Goal: Check status: Check status

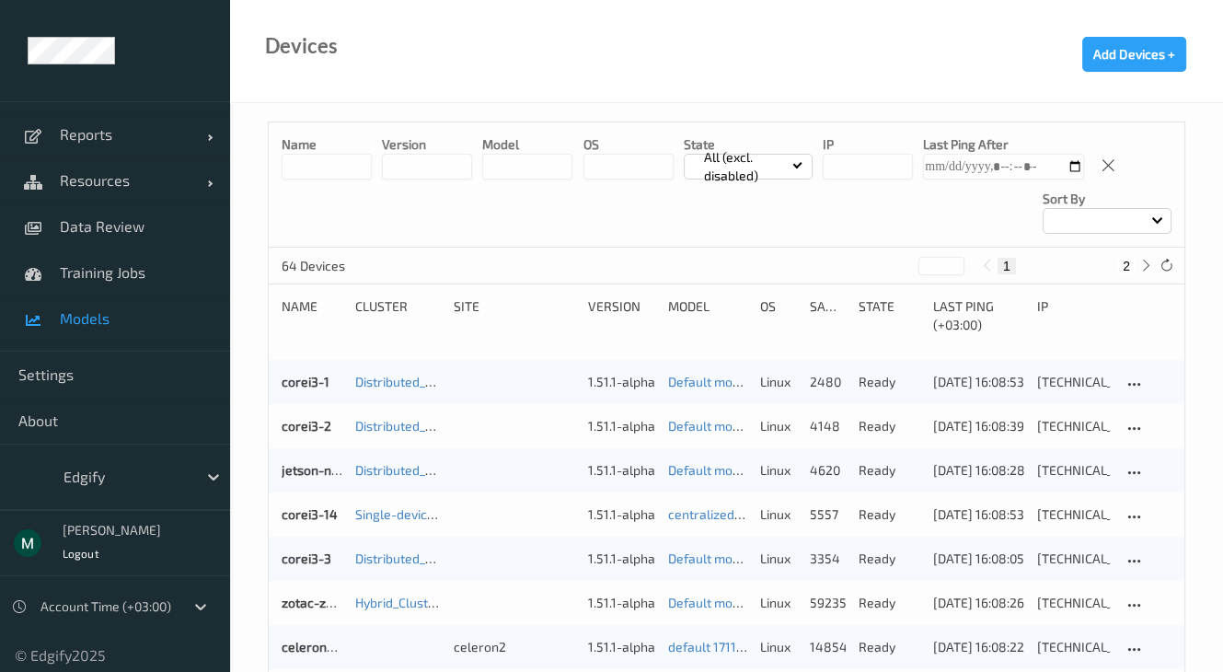
click at [107, 316] on span "Models" at bounding box center [136, 318] width 152 height 18
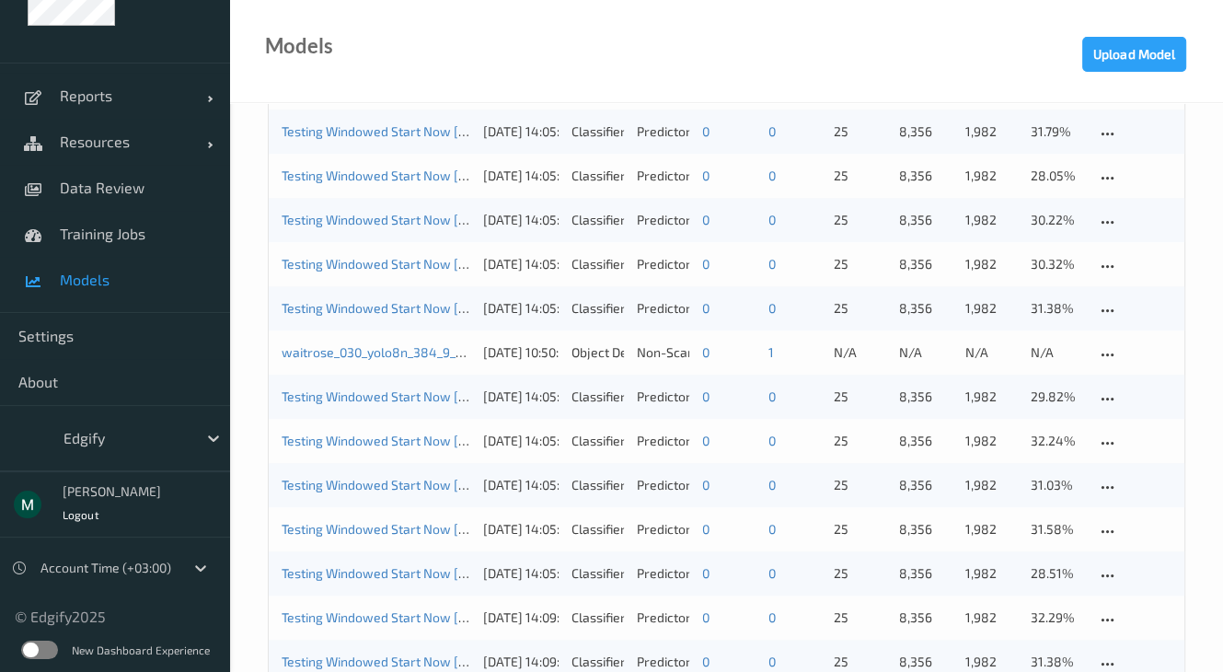
scroll to position [40, 0]
click at [47, 645] on label at bounding box center [39, 649] width 37 height 18
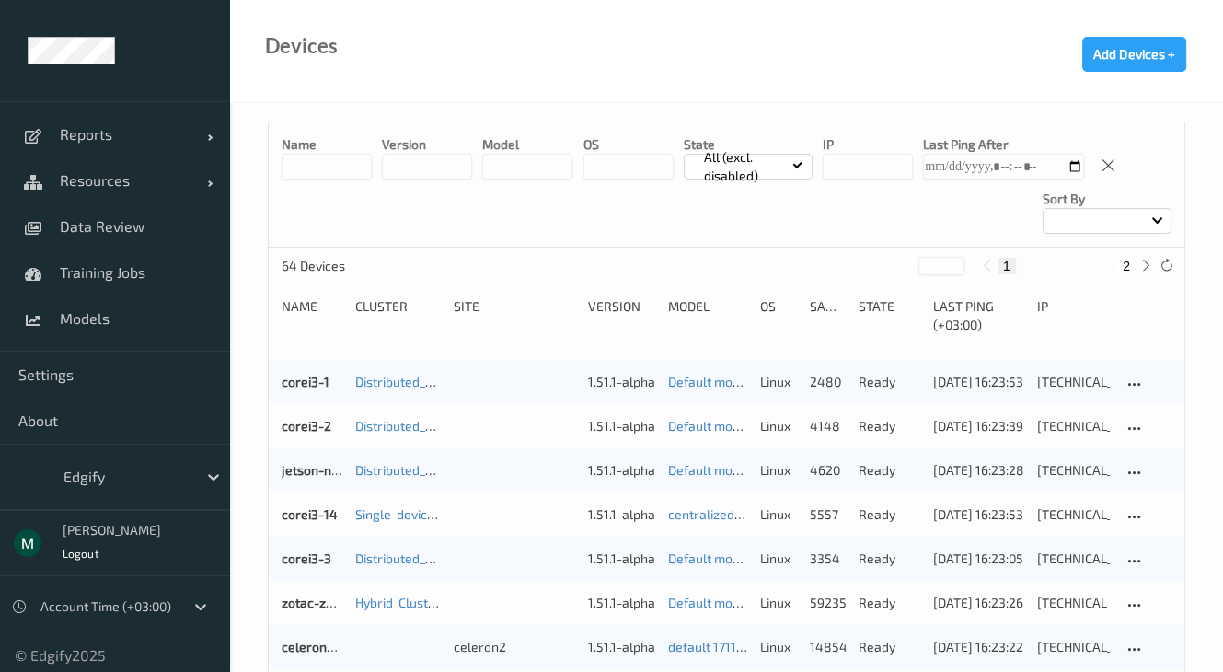
click at [335, 157] on input at bounding box center [327, 167] width 90 height 26
type input "****"
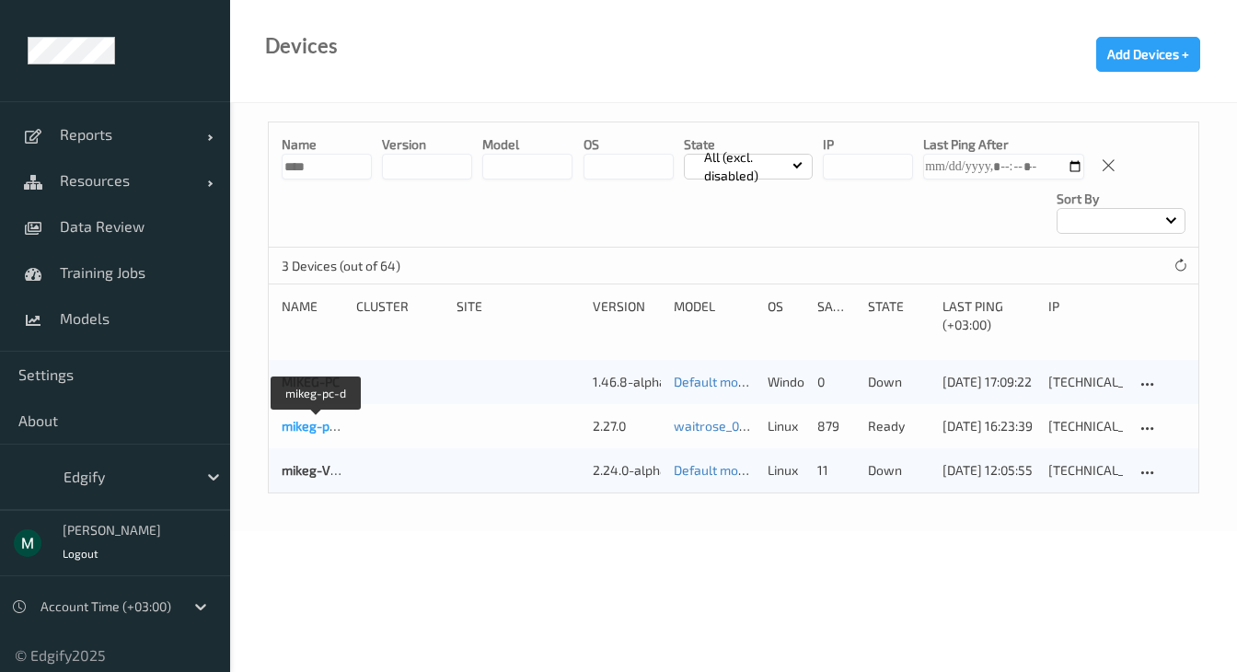
click at [307, 428] on link "mikeg-pc-d" at bounding box center [315, 426] width 67 height 16
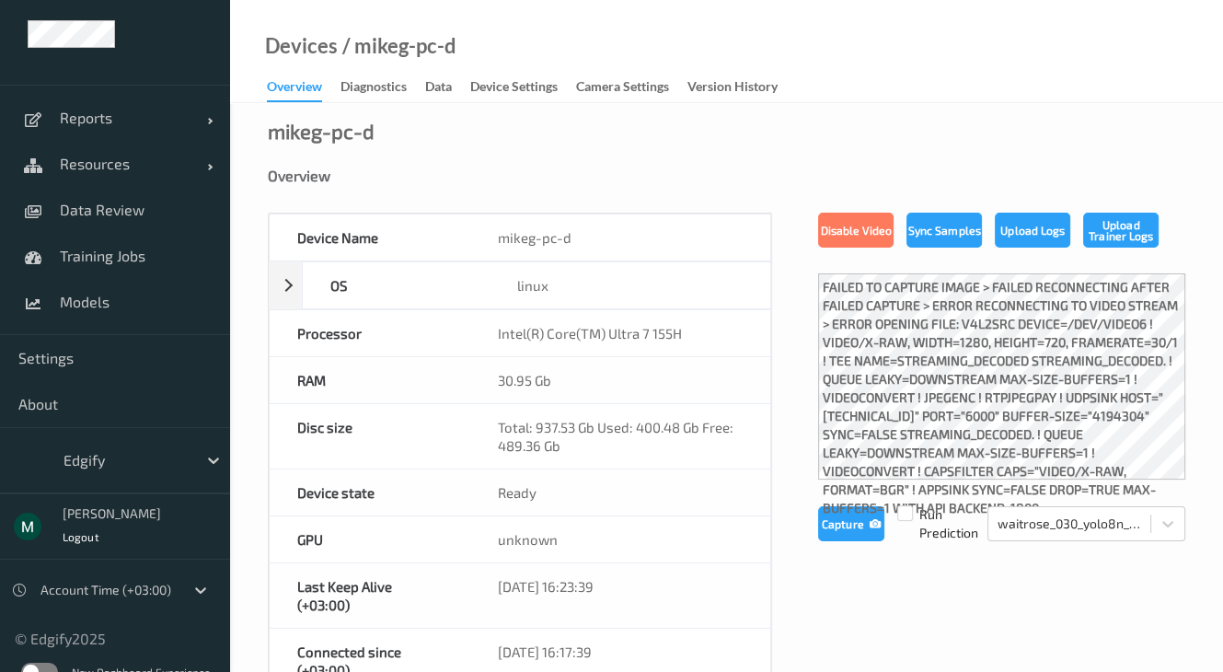
scroll to position [40, 0]
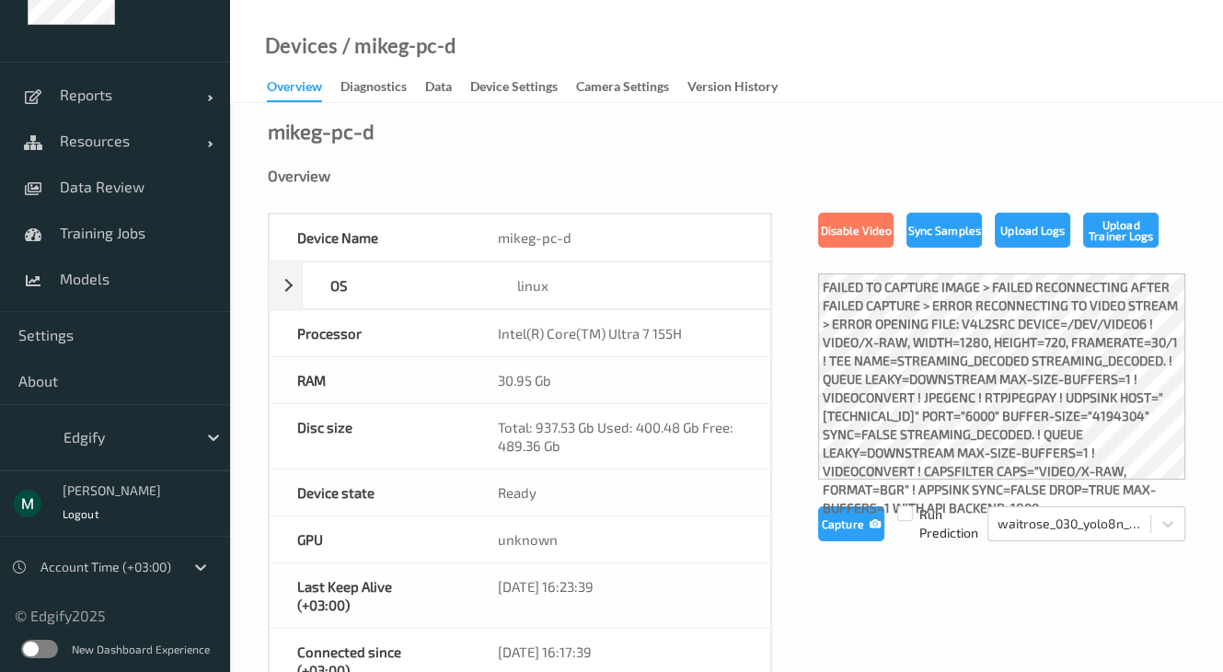
click at [40, 660] on div "New Dashboard Experience" at bounding box center [115, 649] width 230 height 48
click at [39, 651] on label at bounding box center [39, 649] width 37 height 18
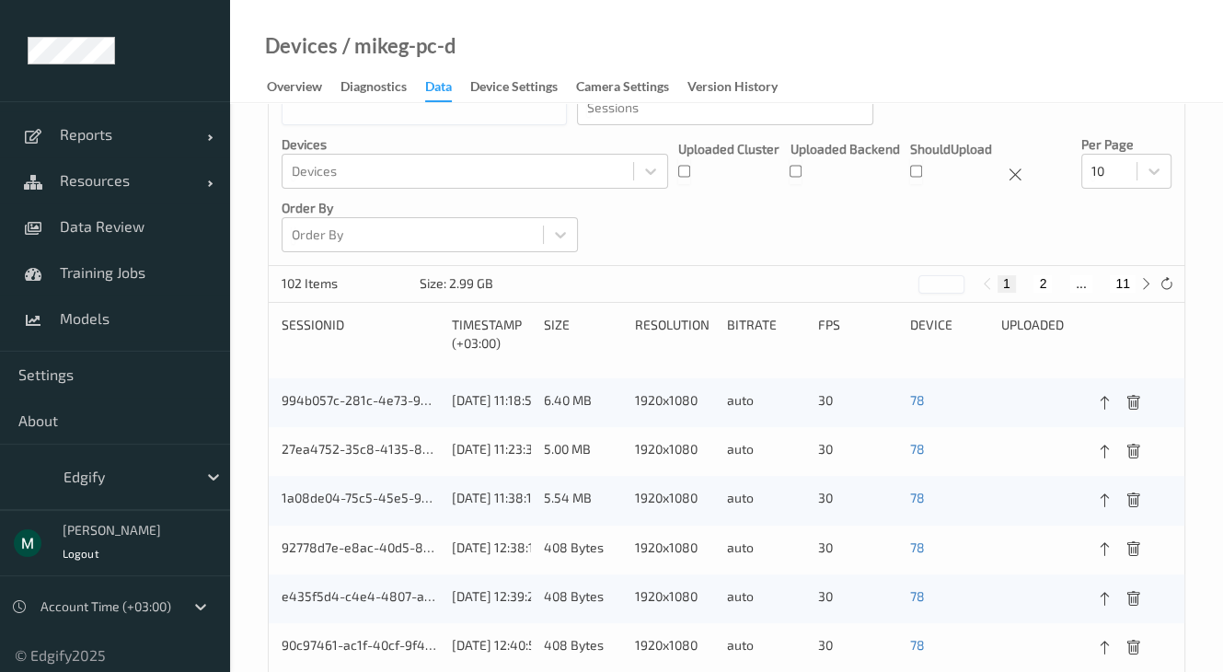
scroll to position [221, 0]
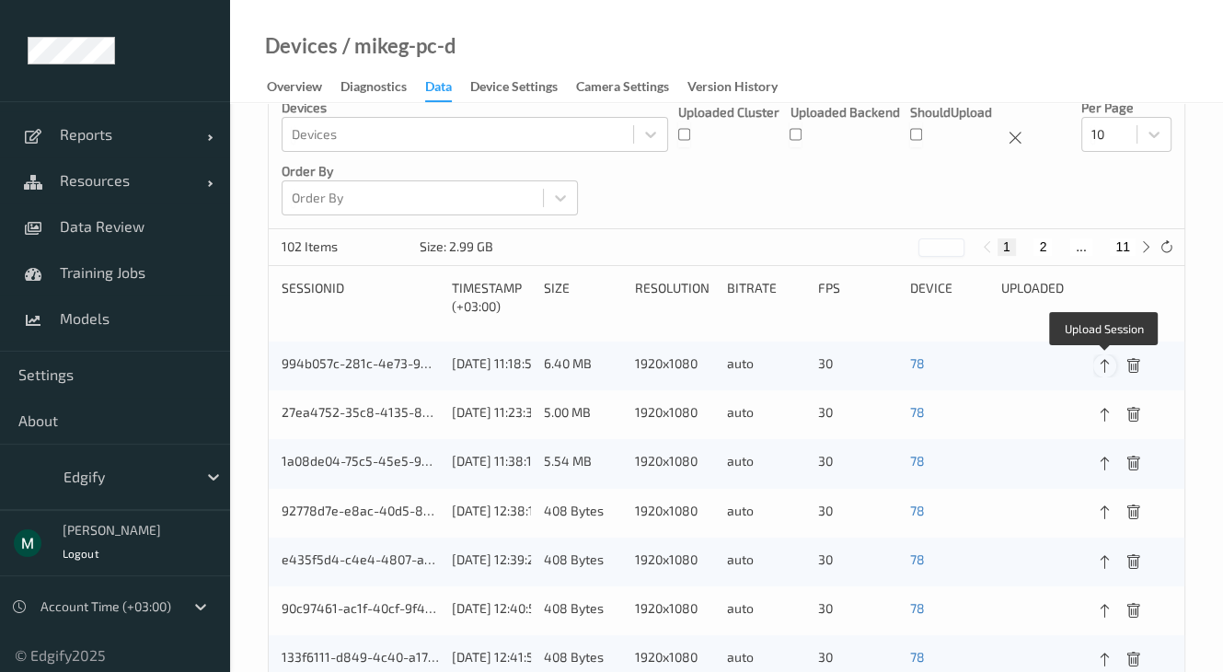
click at [1108, 366] on icon at bounding box center [1105, 366] width 16 height 17
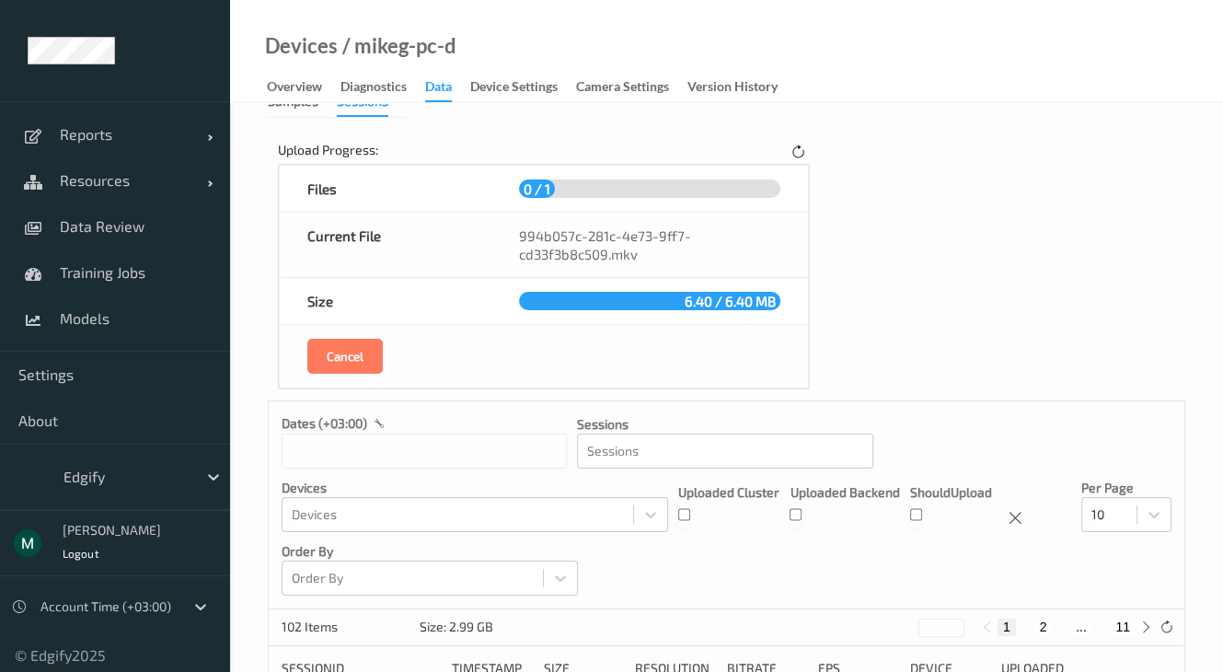
scroll to position [0, 0]
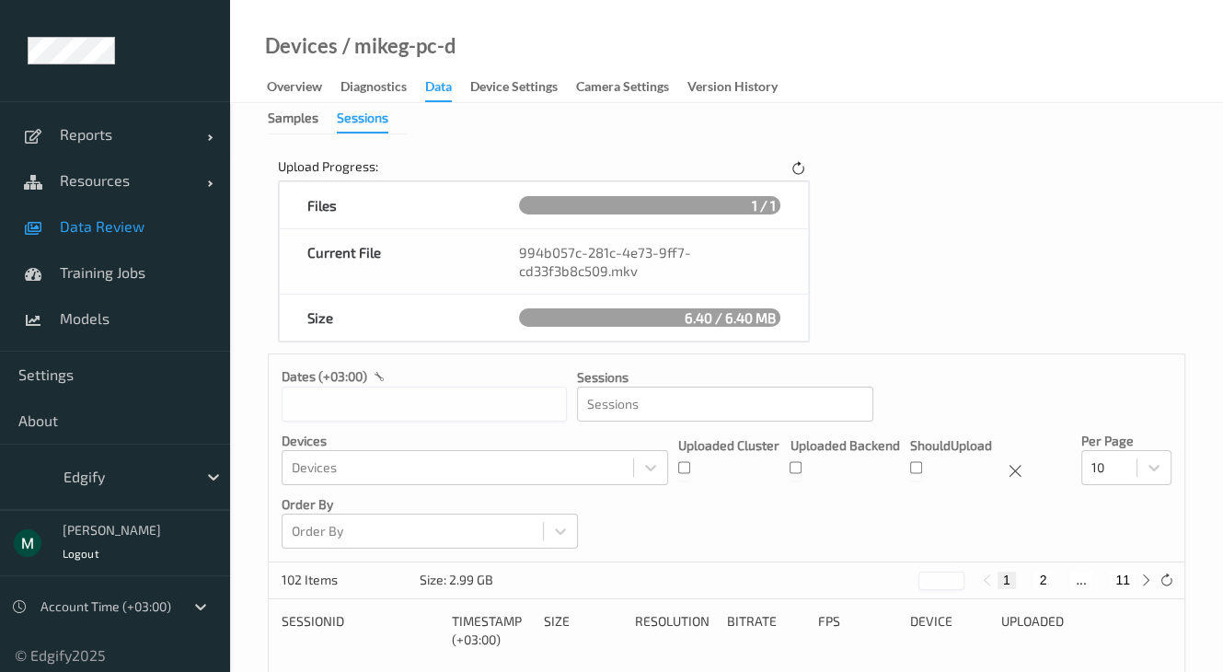
click at [85, 225] on span "Data Review" at bounding box center [136, 226] width 152 height 18
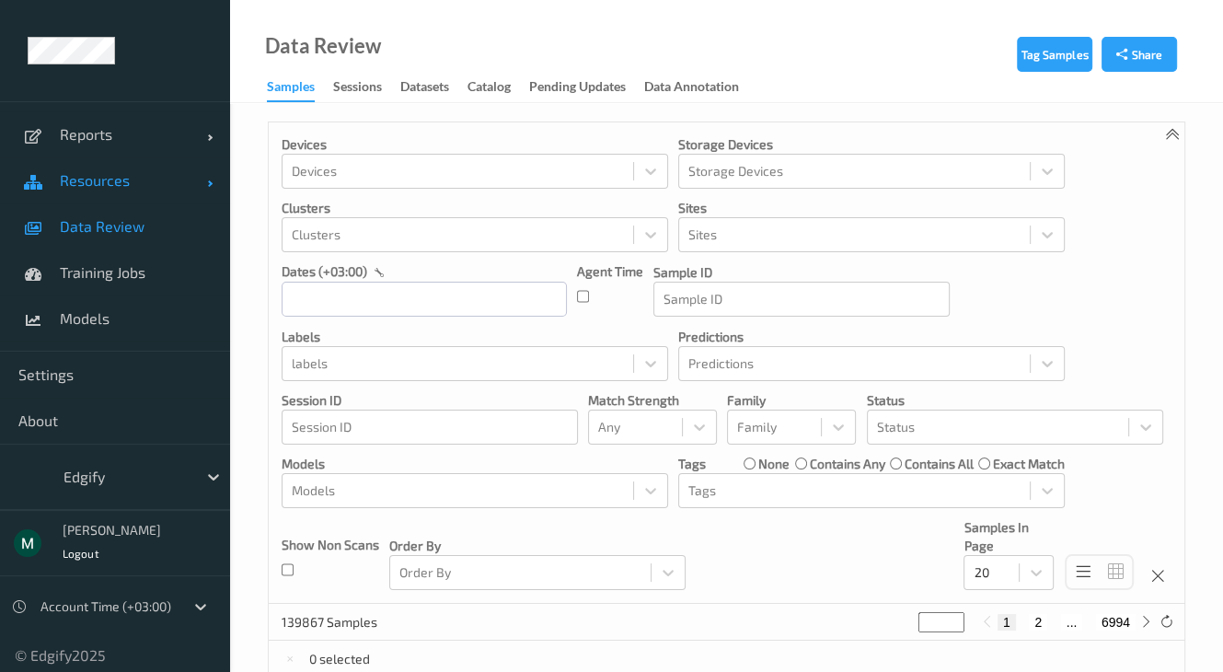
click at [104, 183] on span "Resources" at bounding box center [133, 180] width 147 height 18
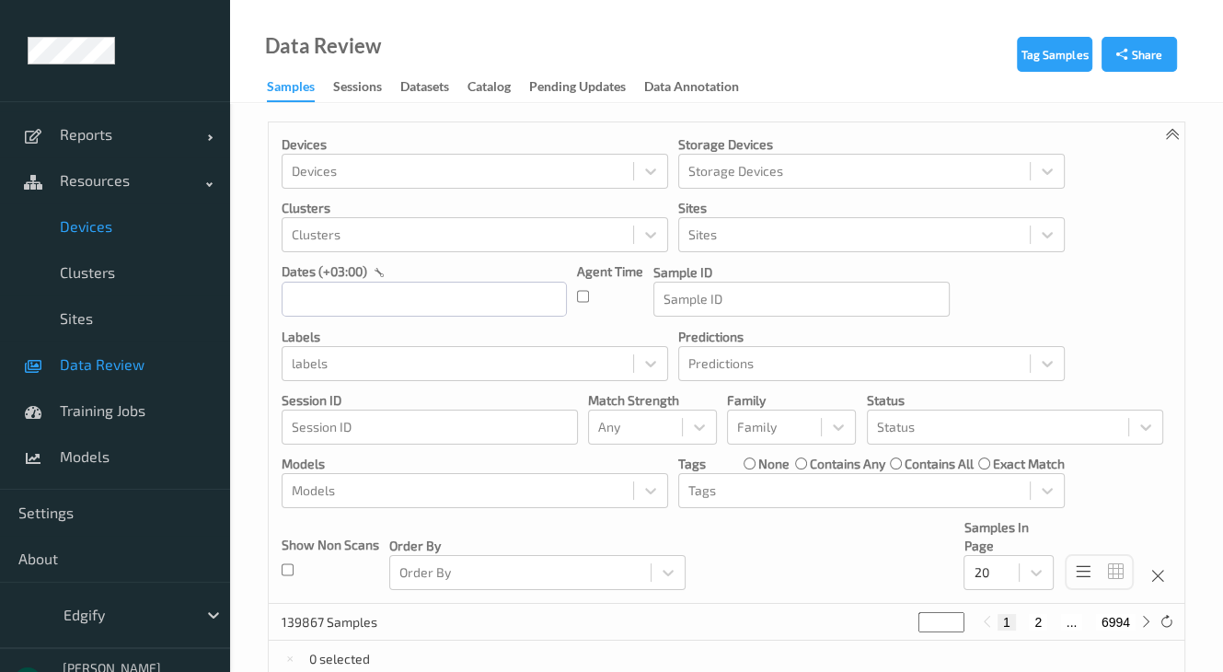
click at [92, 230] on span "Devices" at bounding box center [136, 226] width 152 height 18
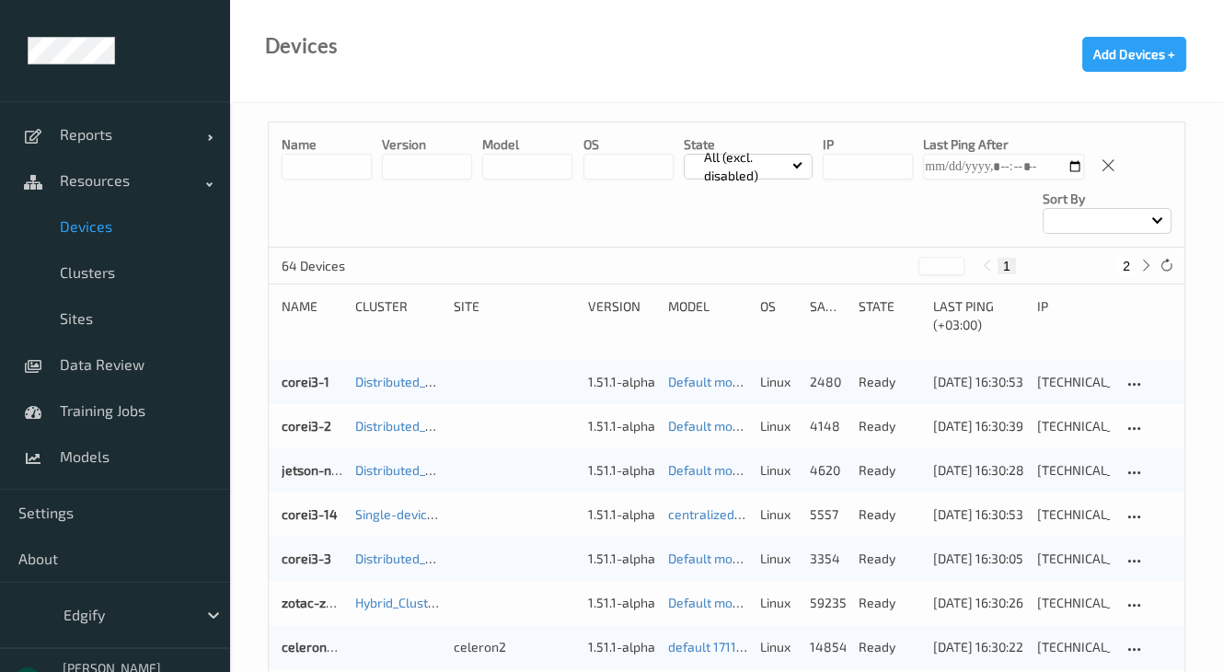
click at [331, 156] on input at bounding box center [327, 167] width 90 height 26
type input "****"
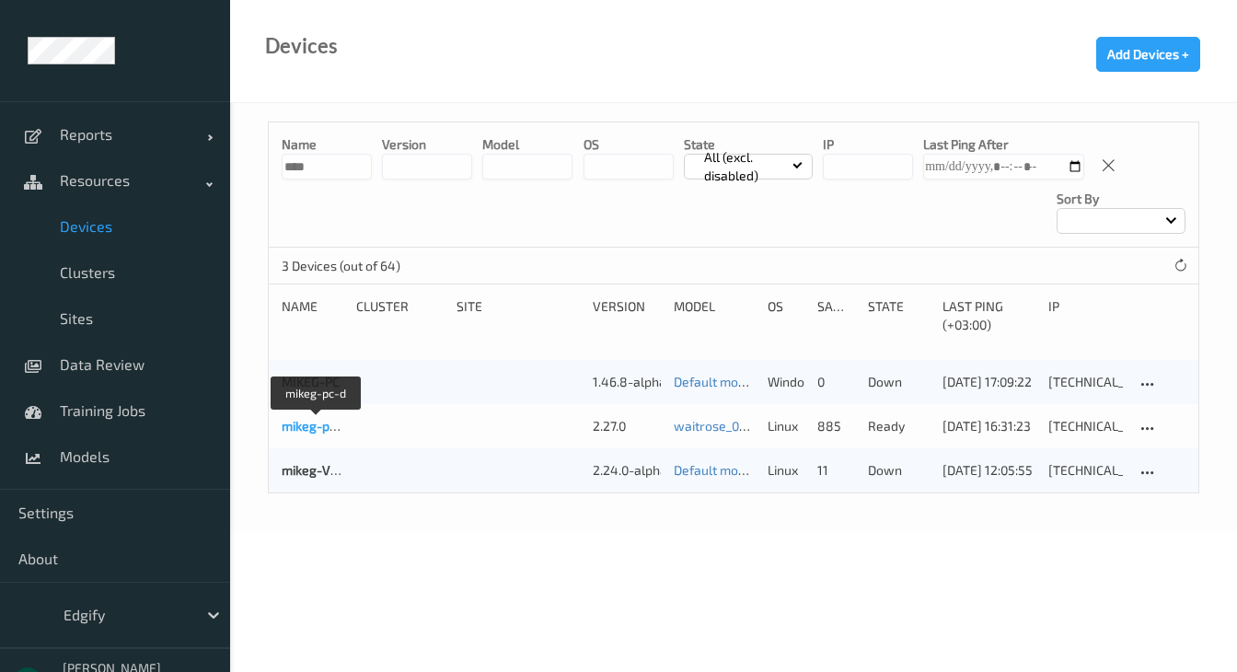
click at [313, 425] on link "mikeg-pc-d" at bounding box center [315, 426] width 67 height 16
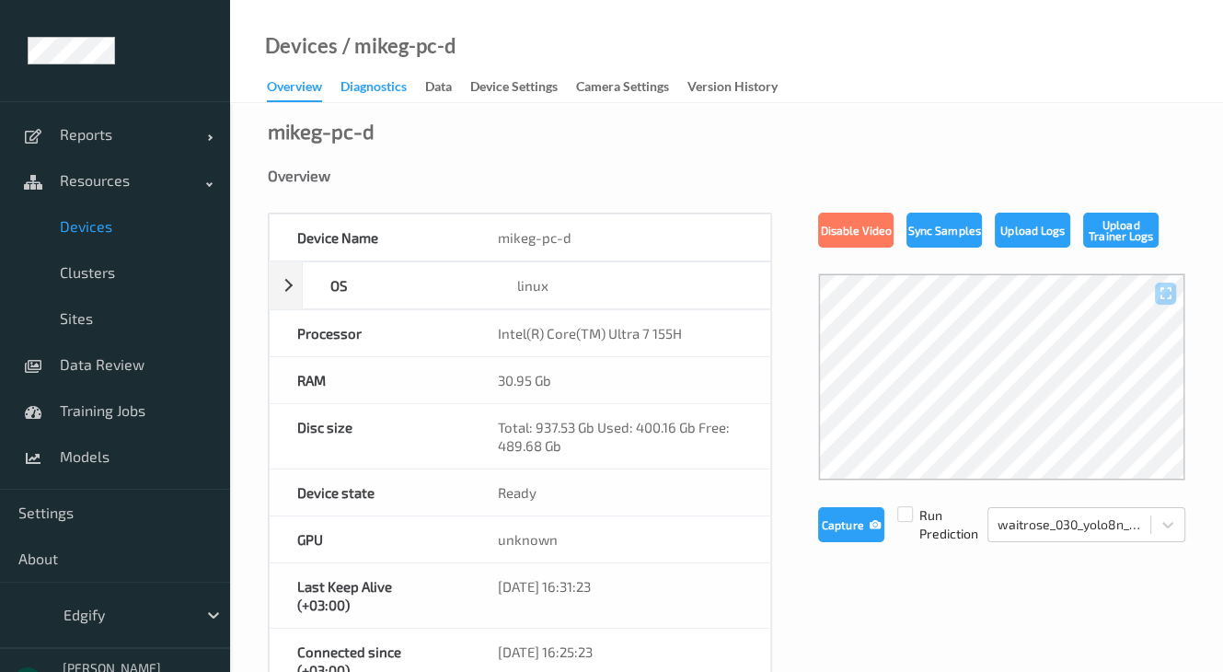
click at [357, 85] on div "Diagnostics" at bounding box center [374, 88] width 66 height 23
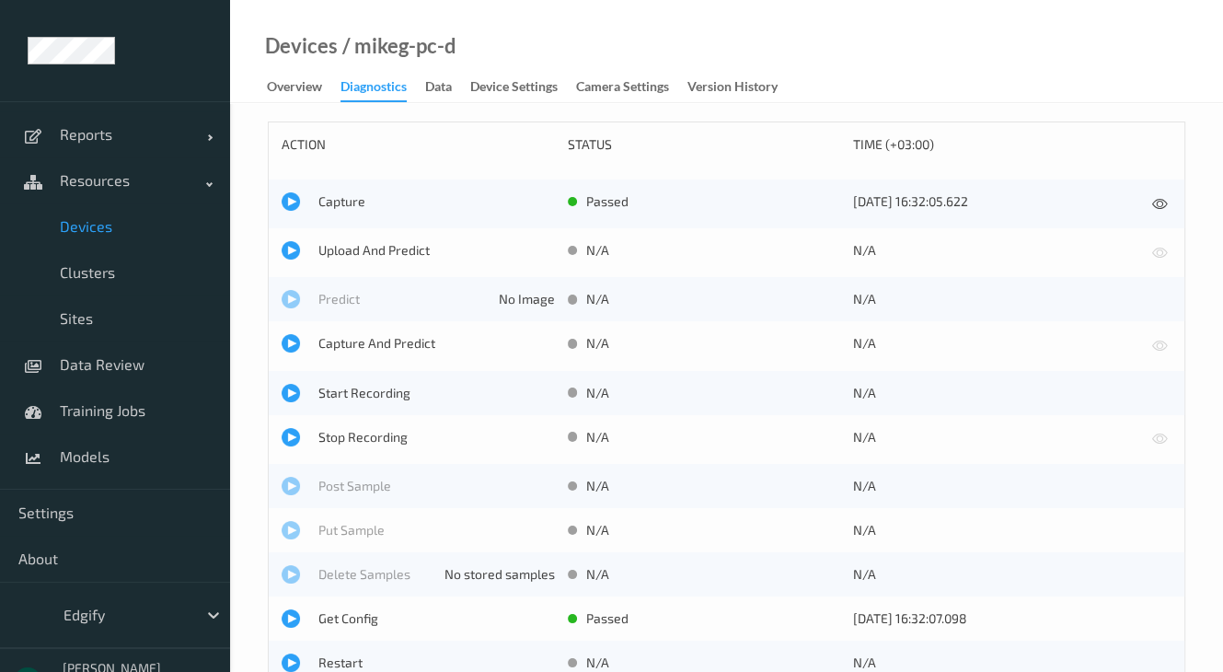
click at [445, 101] on div "Overview Diagnostics Data Device Settings Camera Settings Version History" at bounding box center [531, 89] width 529 height 28
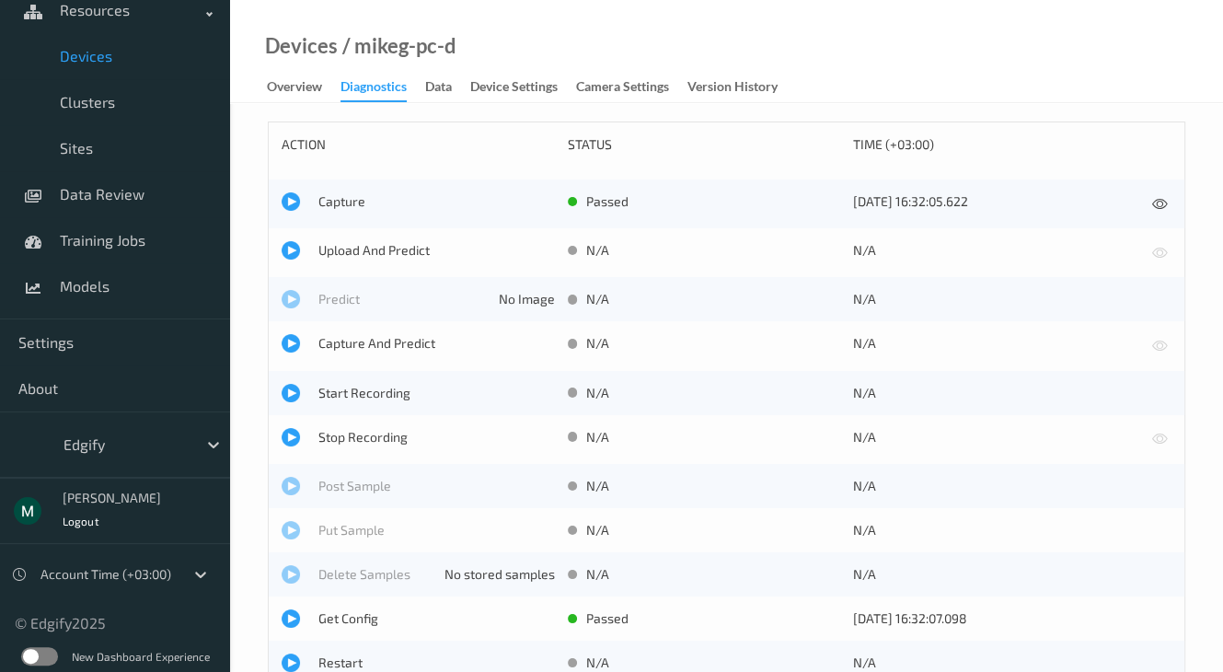
scroll to position [177, 0]
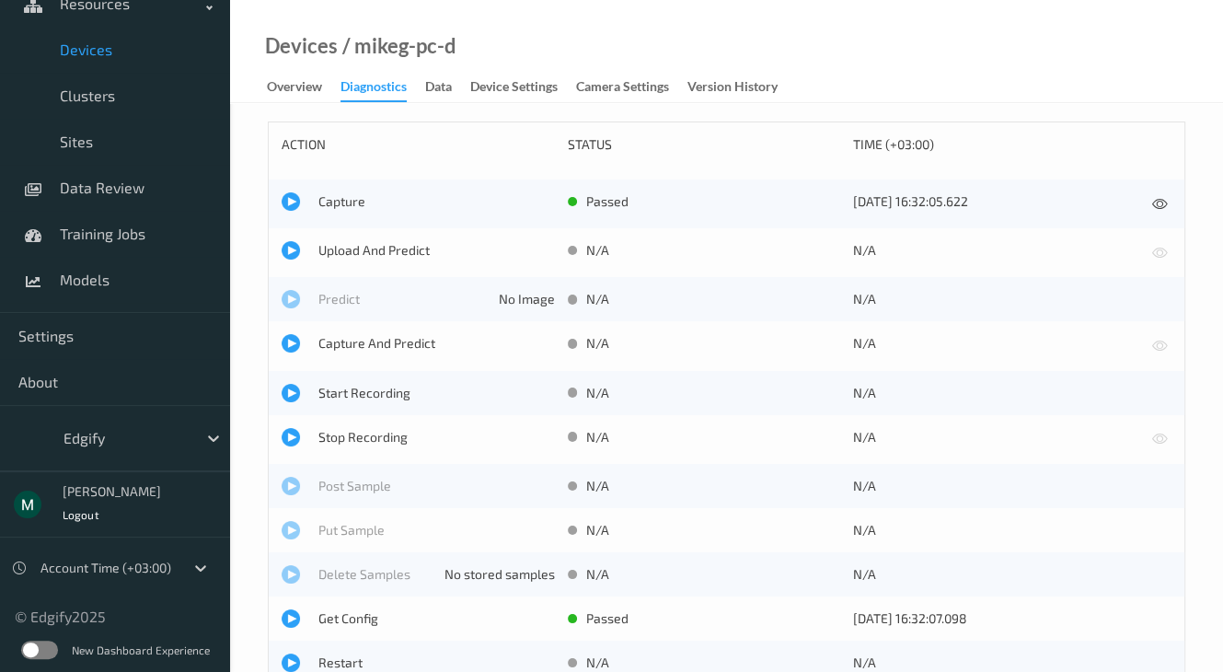
click at [40, 652] on label at bounding box center [39, 650] width 37 height 18
